Goal: Task Accomplishment & Management: Complete application form

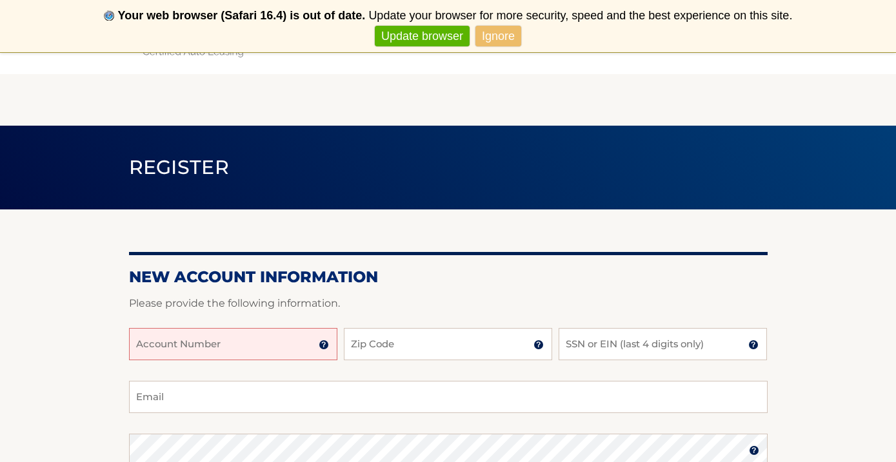
click at [293, 344] on input "Account Number" at bounding box center [233, 344] width 208 height 32
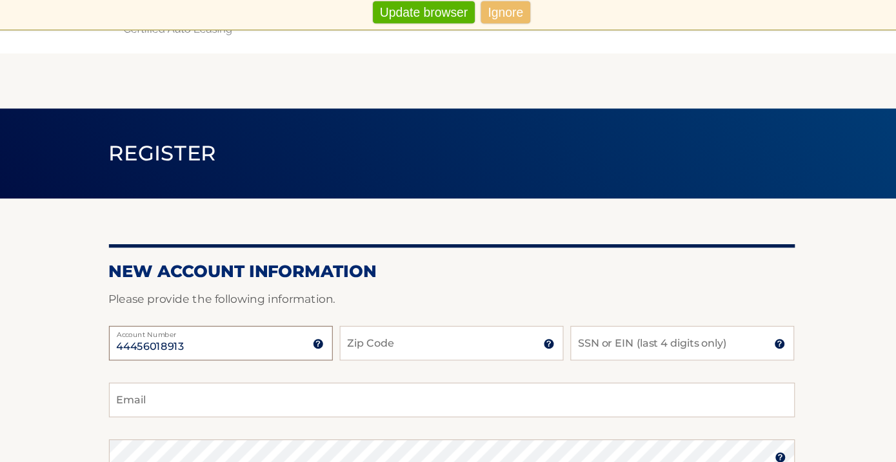
type input "44456018913"
type input "07631"
click at [571, 328] on input "SSN or EIN (last 4 digits only)" at bounding box center [662, 344] width 208 height 32
type input "6646"
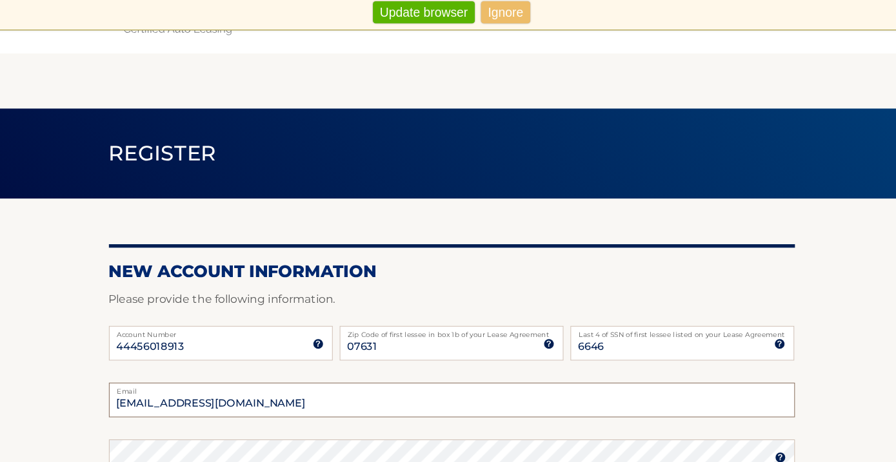
type input "lukshb837@gmail.com"
click at [782, 266] on section "New Account Information Please provide the following information. 44456018913 A…" at bounding box center [448, 462] width 896 height 504
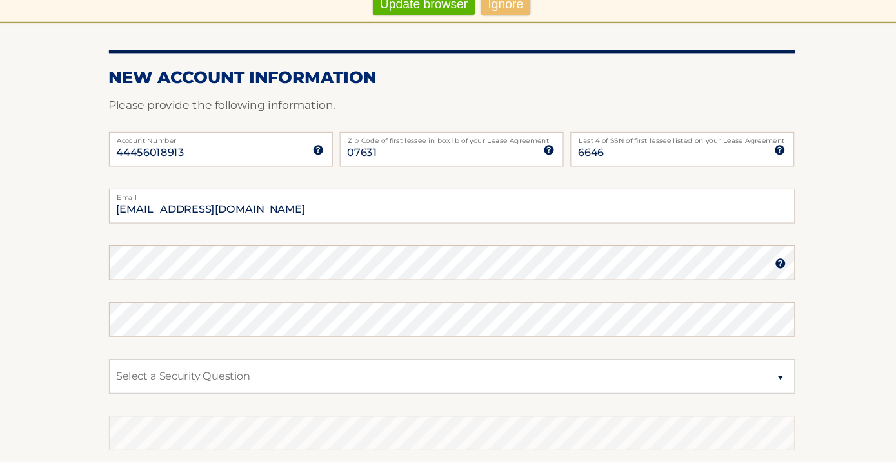
scroll to position [177, 0]
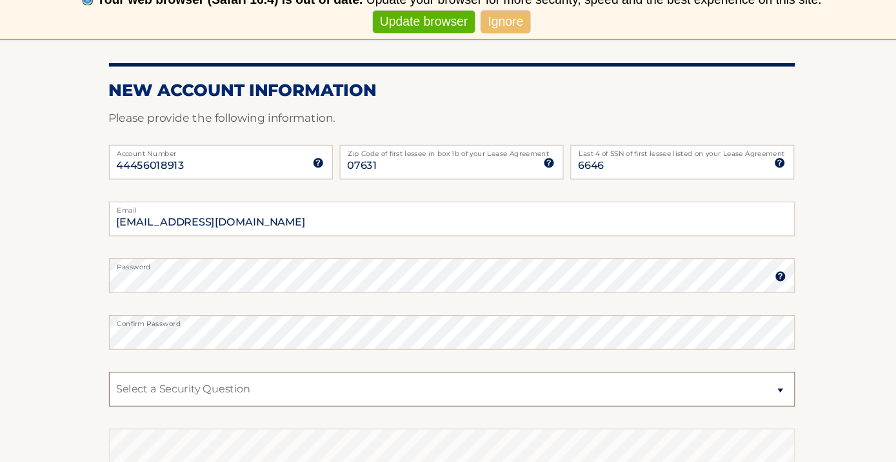
select select "2"
click at [790, 65] on section "New Account Information Please provide the following information. 44456018913 A…" at bounding box center [448, 284] width 896 height 504
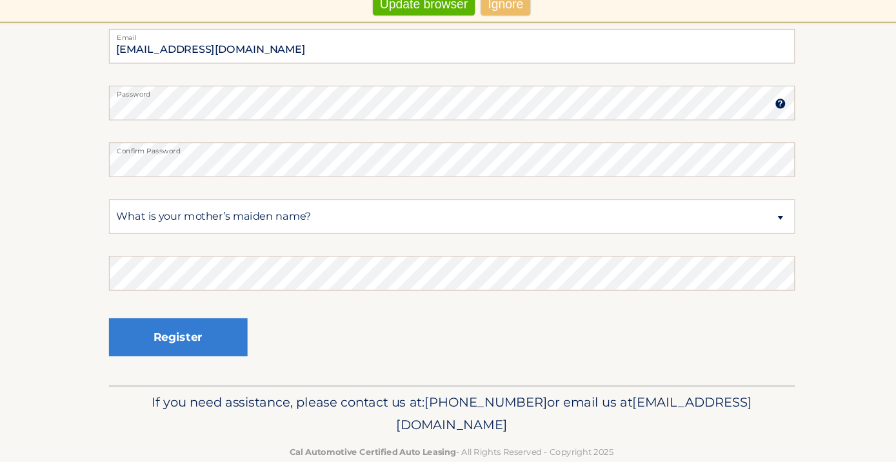
scroll to position [351, 0]
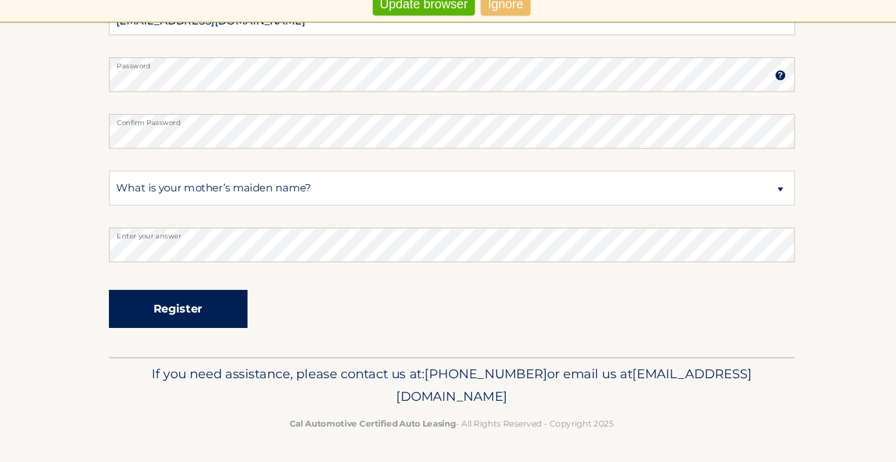
click at [203, 302] on button "Register" at bounding box center [193, 319] width 129 height 35
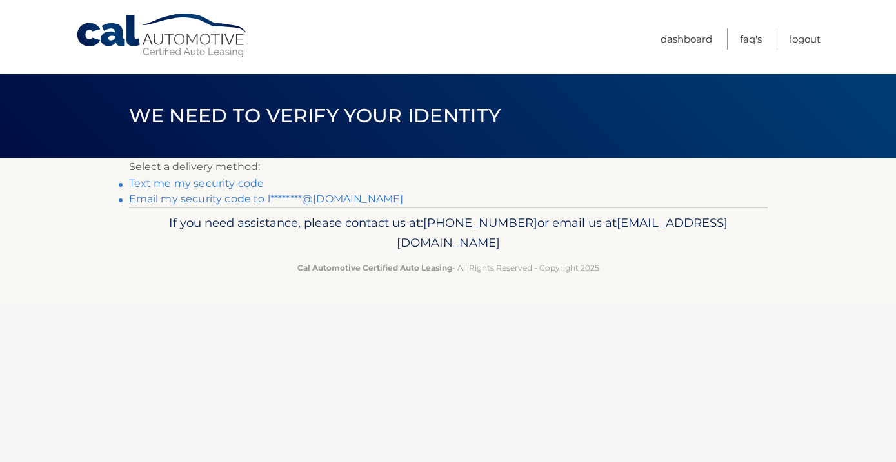
click at [225, 201] on link "Email my security code to l********@gmail.com" at bounding box center [266, 199] width 275 height 12
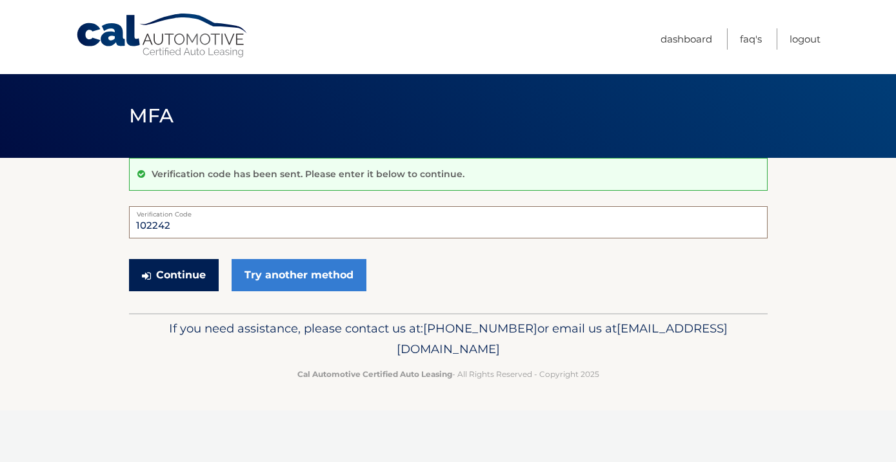
type input "102242"
click at [161, 286] on button "Continue" at bounding box center [174, 275] width 90 height 32
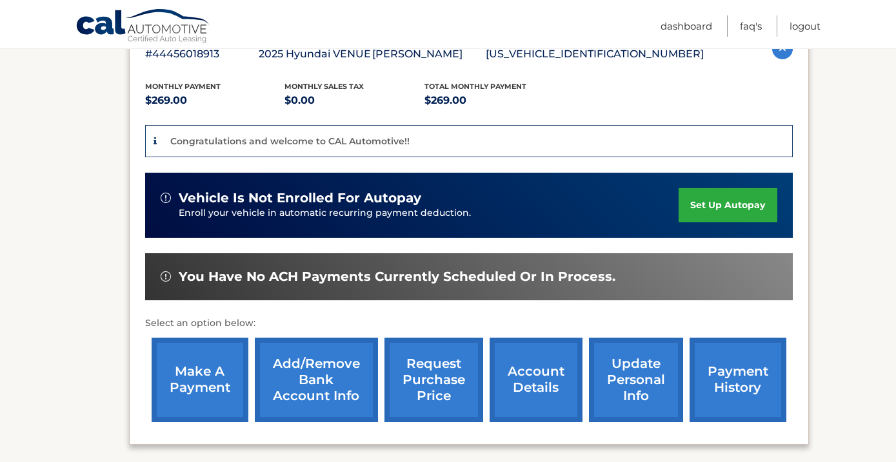
scroll to position [250, 0]
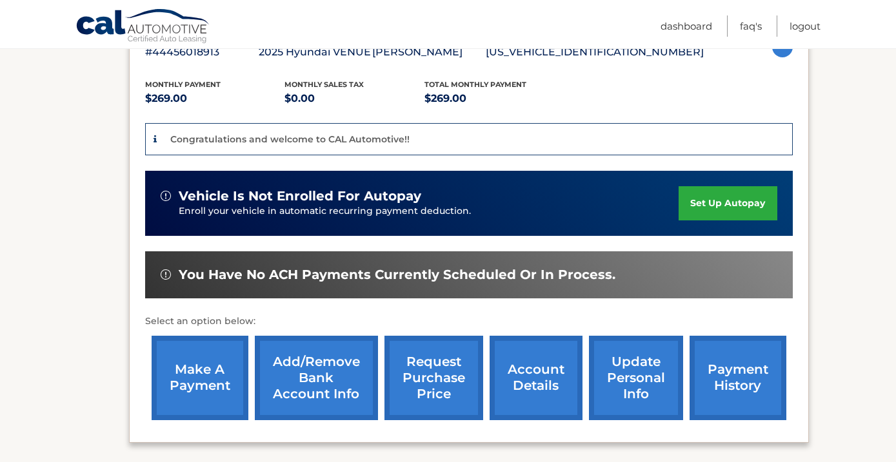
click at [706, 201] on link "set up autopay" at bounding box center [727, 203] width 98 height 34
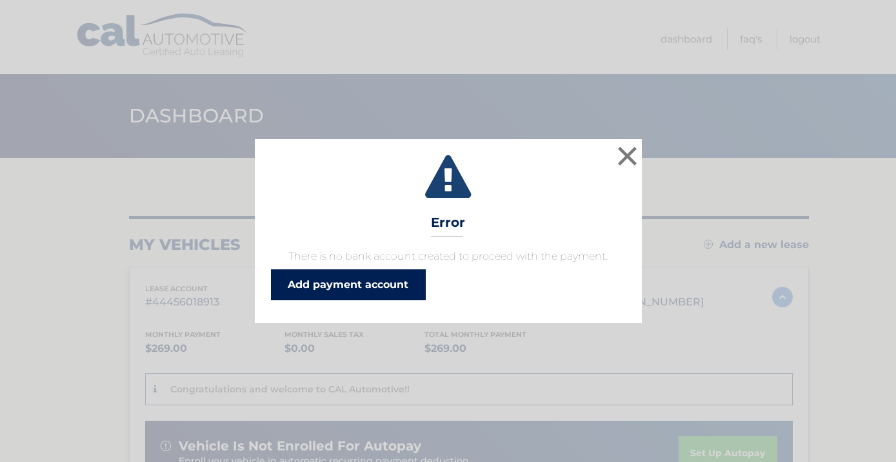
click at [391, 284] on link "Add payment account" at bounding box center [348, 285] width 155 height 31
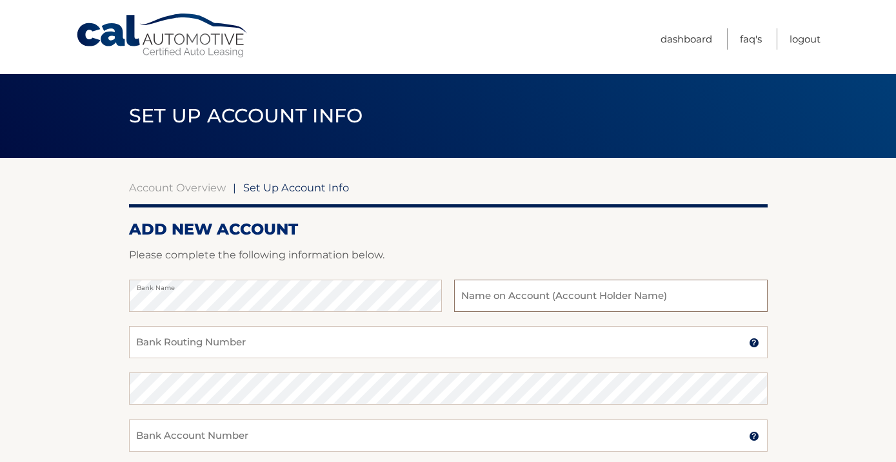
click at [615, 291] on input "text" at bounding box center [610, 296] width 313 height 32
type input "Gary Lus"
click at [371, 333] on input "Bank Routing Number" at bounding box center [448, 342] width 638 height 32
type input "021202337"
click at [232, 431] on input "Bank Account Number" at bounding box center [448, 436] width 638 height 32
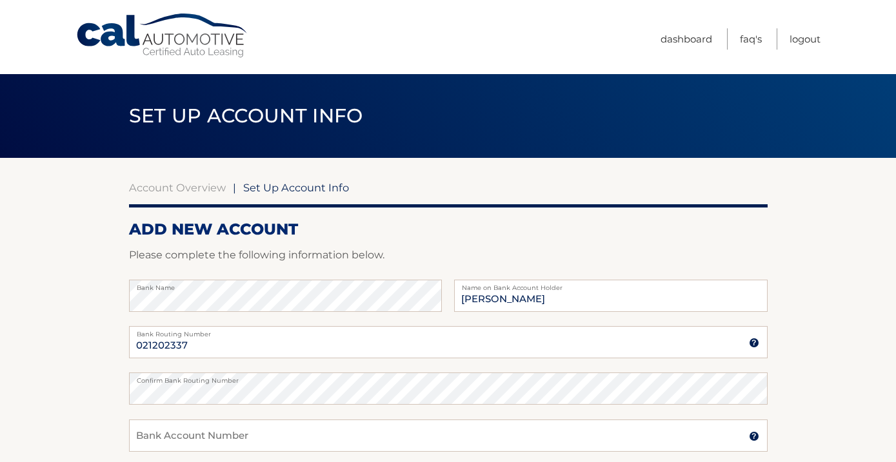
click at [793, 236] on section "Account Overview | Set Up Account Info ADD NEW ACCOUNT Please complete the foll…" at bounding box center [448, 404] width 896 height 492
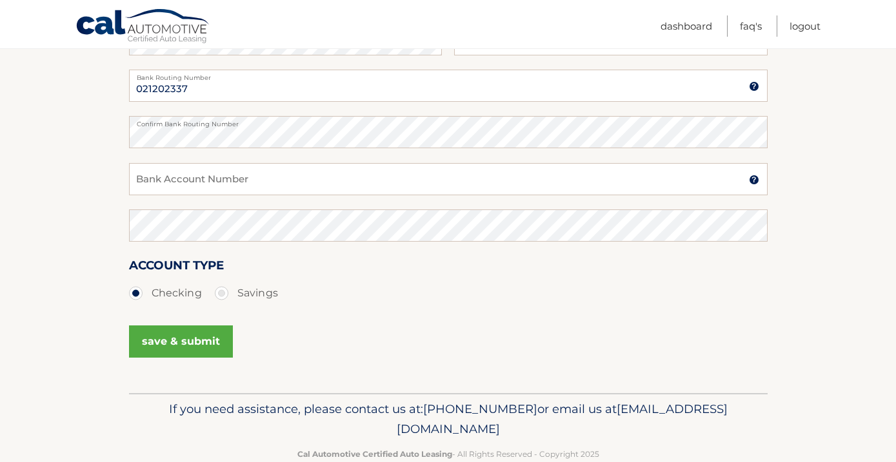
scroll to position [264, 0]
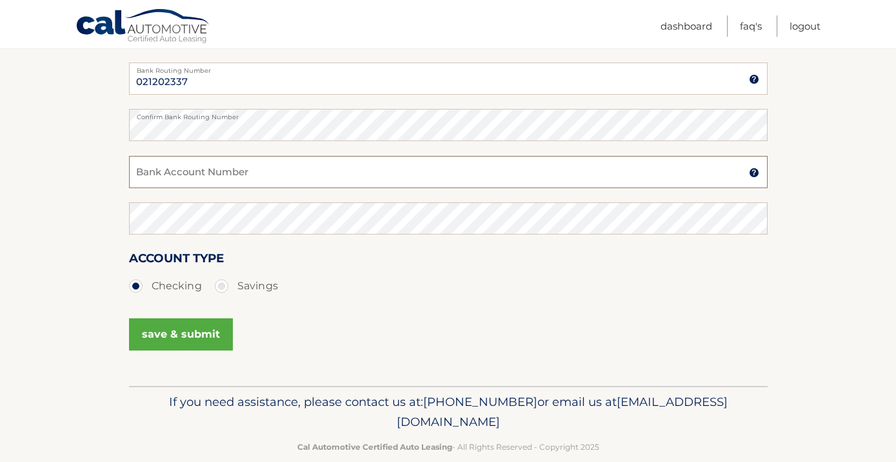
click at [308, 176] on input "Bank Account Number" at bounding box center [448, 172] width 638 height 32
type input "3956252051"
click at [176, 333] on button "save & submit" at bounding box center [181, 335] width 104 height 32
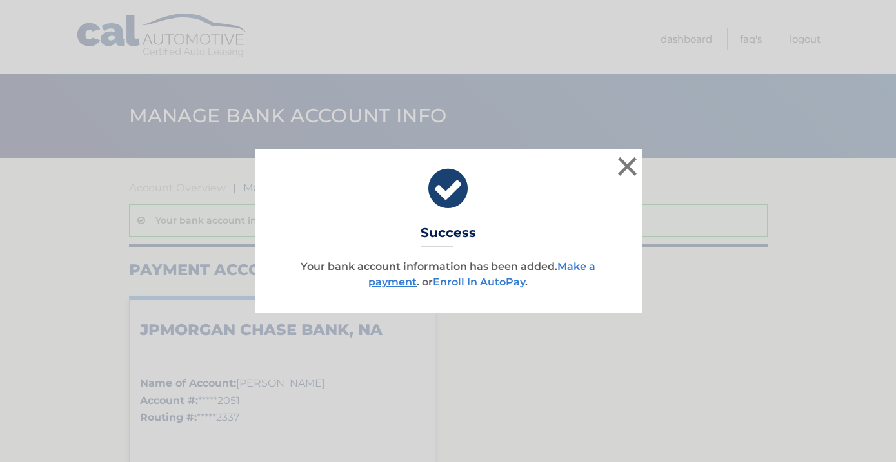
click at [486, 279] on link "Enroll In AutoPay" at bounding box center [479, 282] width 92 height 12
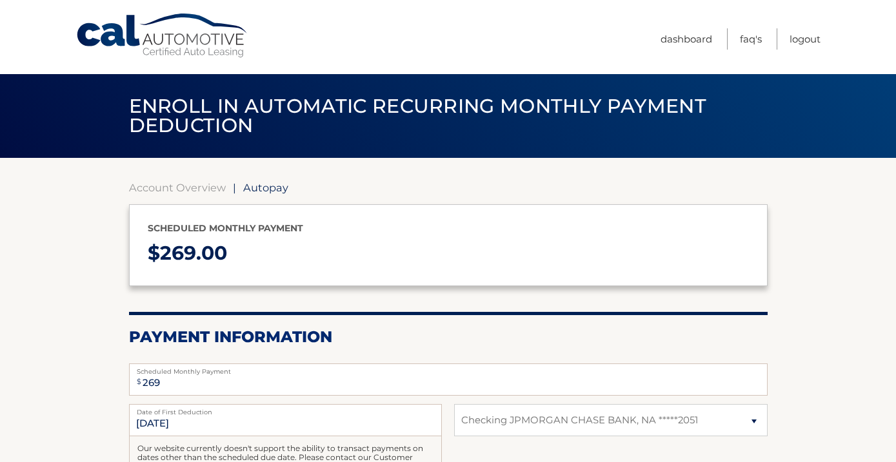
select select "YjU0ZDRlMjUtMzIwMC00ZDVmLTlhNDUtMTJlOWRmNGUyMjA4"
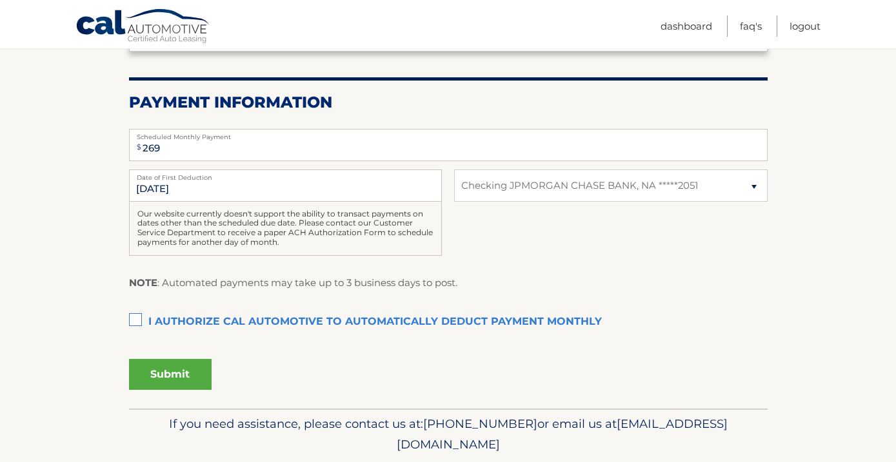
scroll to position [275, 0]
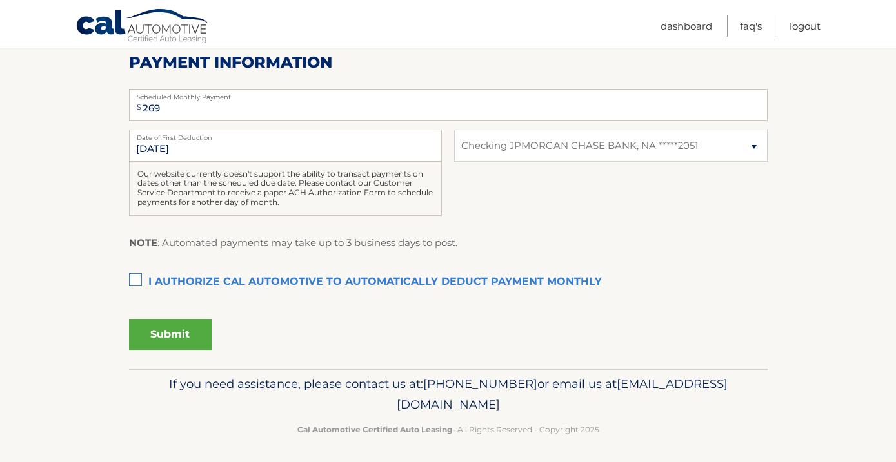
click at [136, 279] on label "I authorize cal automotive to automatically deduct payment monthly This checkbo…" at bounding box center [448, 283] width 638 height 26
click at [0, 0] on input "I authorize cal automotive to automatically deduct payment monthly This checkbo…" at bounding box center [0, 0] width 0 height 0
click at [178, 330] on button "Submit" at bounding box center [170, 334] width 83 height 31
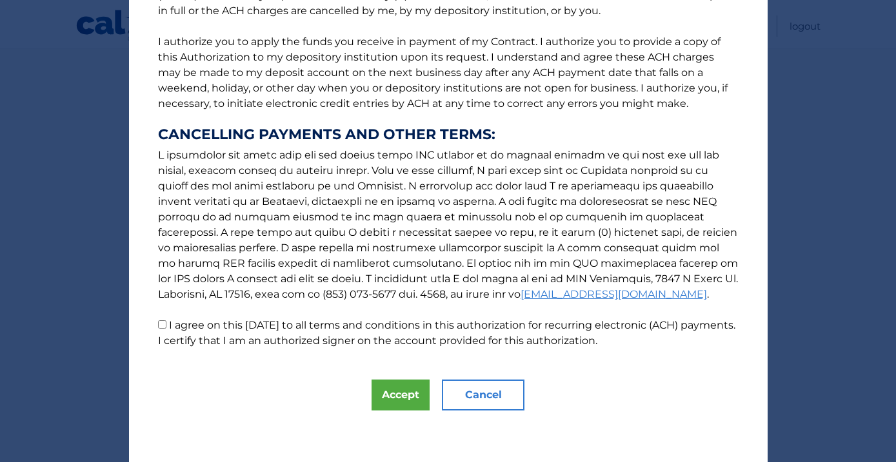
scroll to position [147, 0]
click at [390, 385] on button "Accept" at bounding box center [400, 395] width 58 height 31
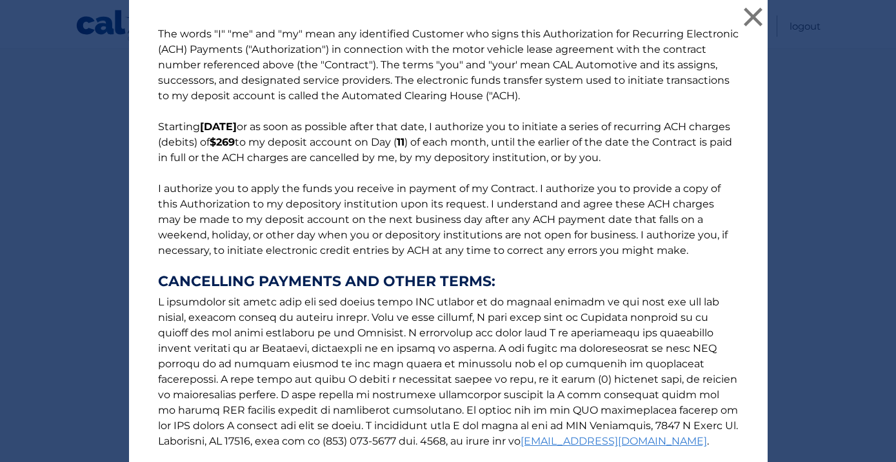
scroll to position [0, 0]
click at [756, 16] on button "×" at bounding box center [753, 17] width 26 height 26
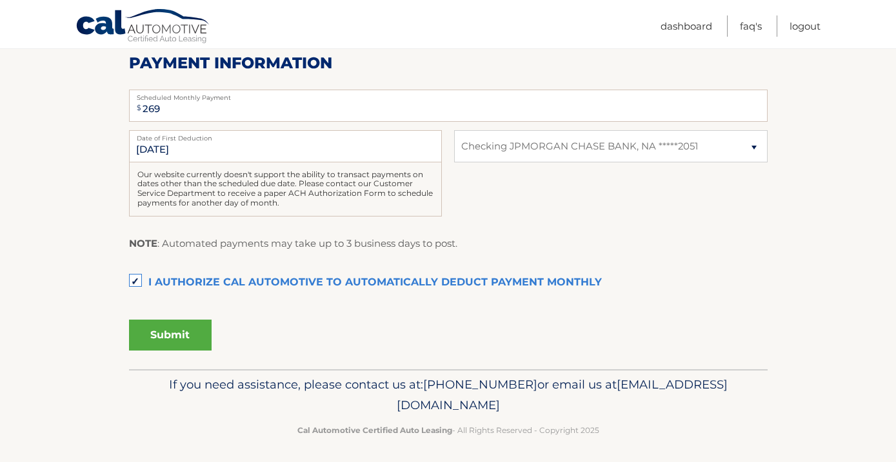
click at [166, 339] on button "Submit" at bounding box center [170, 335] width 83 height 31
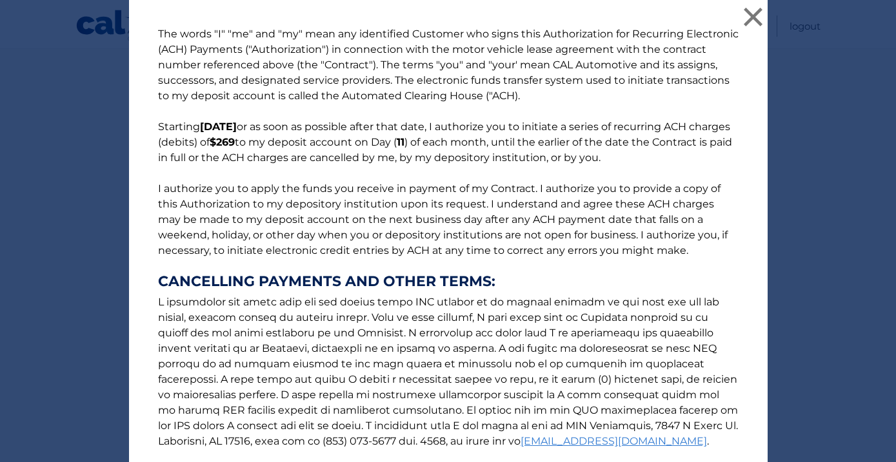
click at [657, 270] on p "The words "I" "me" and "my" mean any identified Customer who signs this Authori…" at bounding box center [448, 260] width 606 height 469
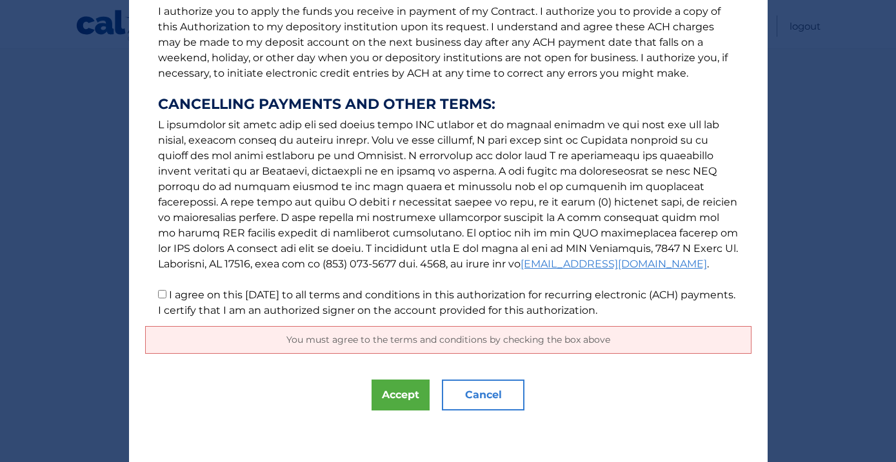
scroll to position [177, 0]
click at [515, 336] on span "You must agree to the terms and conditions by checking the box above" at bounding box center [448, 340] width 324 height 12
click at [434, 342] on span "You must agree to the terms and conditions by checking the box above" at bounding box center [448, 340] width 324 height 12
click at [382, 391] on button "Accept" at bounding box center [400, 395] width 58 height 31
click at [404, 406] on button "Accept" at bounding box center [400, 395] width 58 height 31
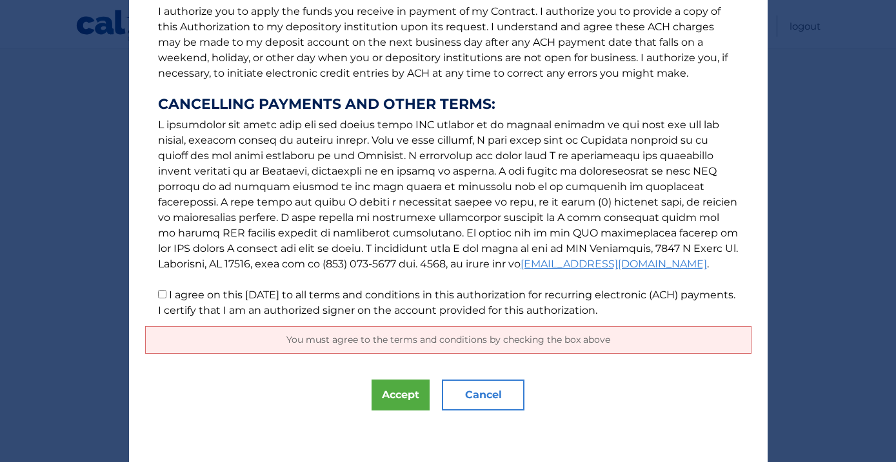
click at [164, 297] on input "I agree on this [DATE] to all terms and conditions in this authorization for re…" at bounding box center [162, 294] width 8 height 8
checkbox input "true"
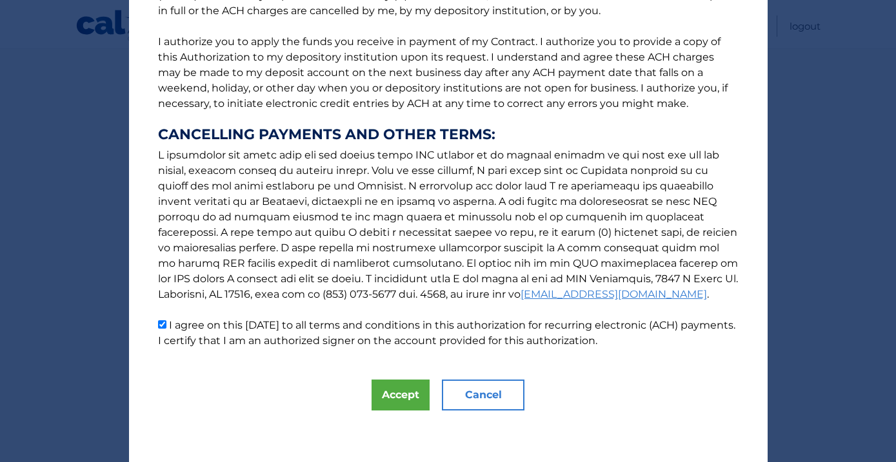
scroll to position [147, 0]
click at [403, 395] on button "Accept" at bounding box center [400, 395] width 58 height 31
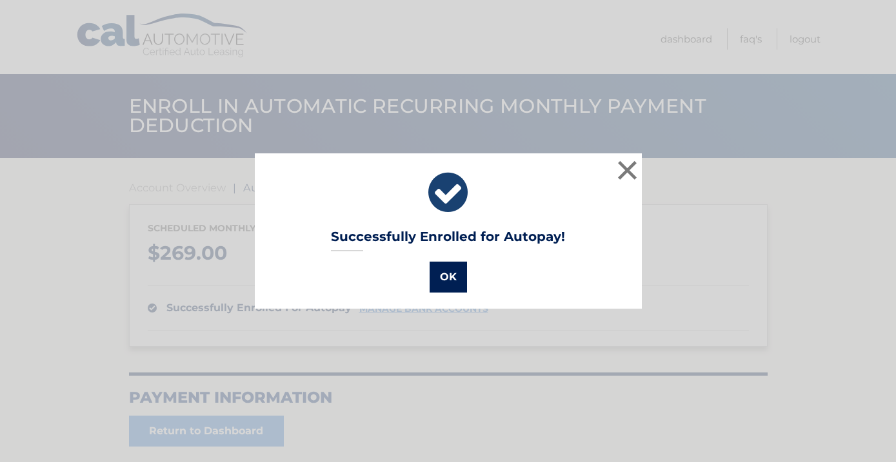
click at [450, 274] on button "OK" at bounding box center [448, 277] width 37 height 31
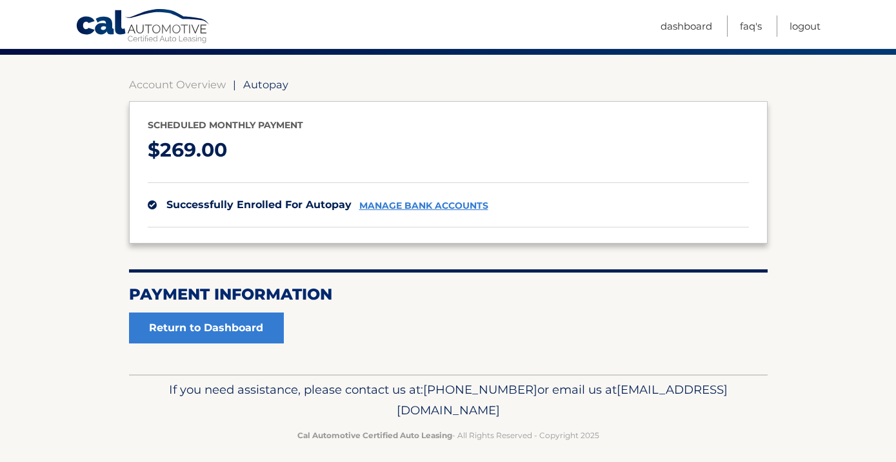
scroll to position [110, 0]
